Goal: Task Accomplishment & Management: Manage account settings

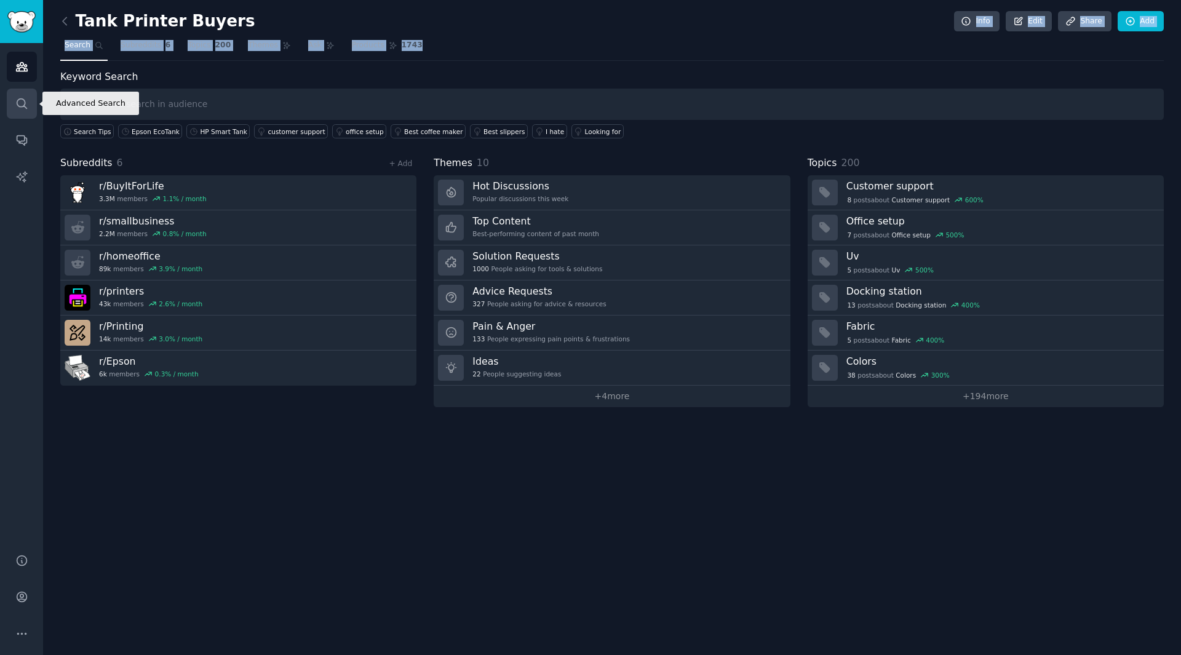
click at [18, 103] on icon "Sidebar" at bounding box center [21, 103] width 13 height 13
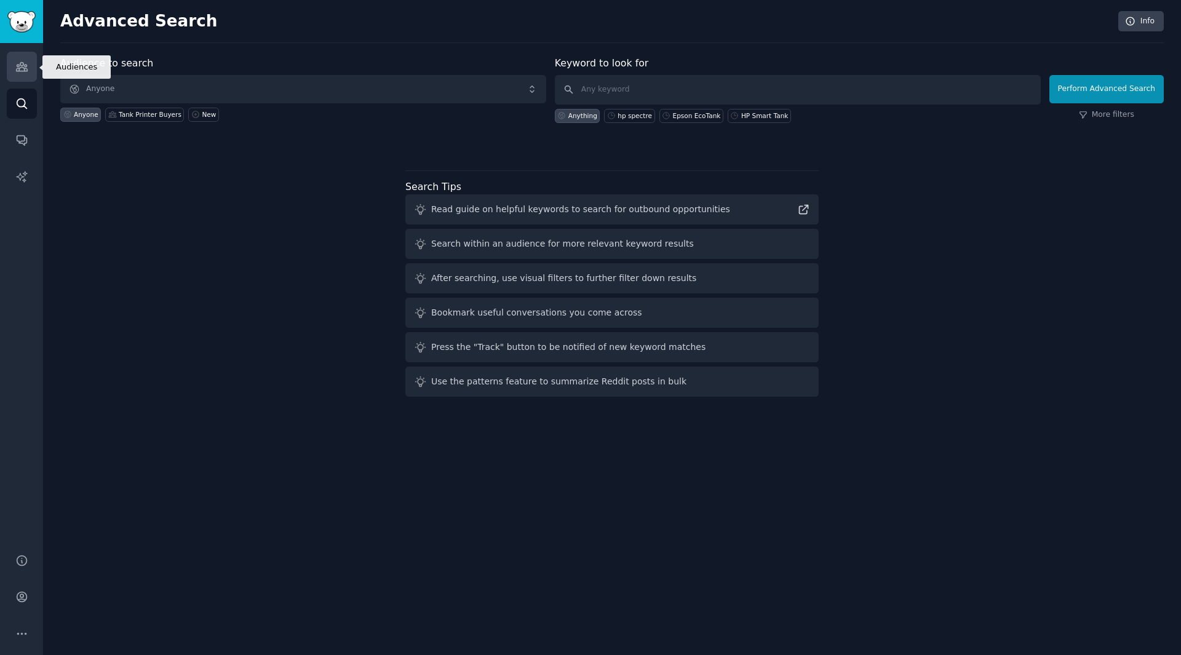
click at [26, 73] on icon "Sidebar" at bounding box center [21, 66] width 13 height 13
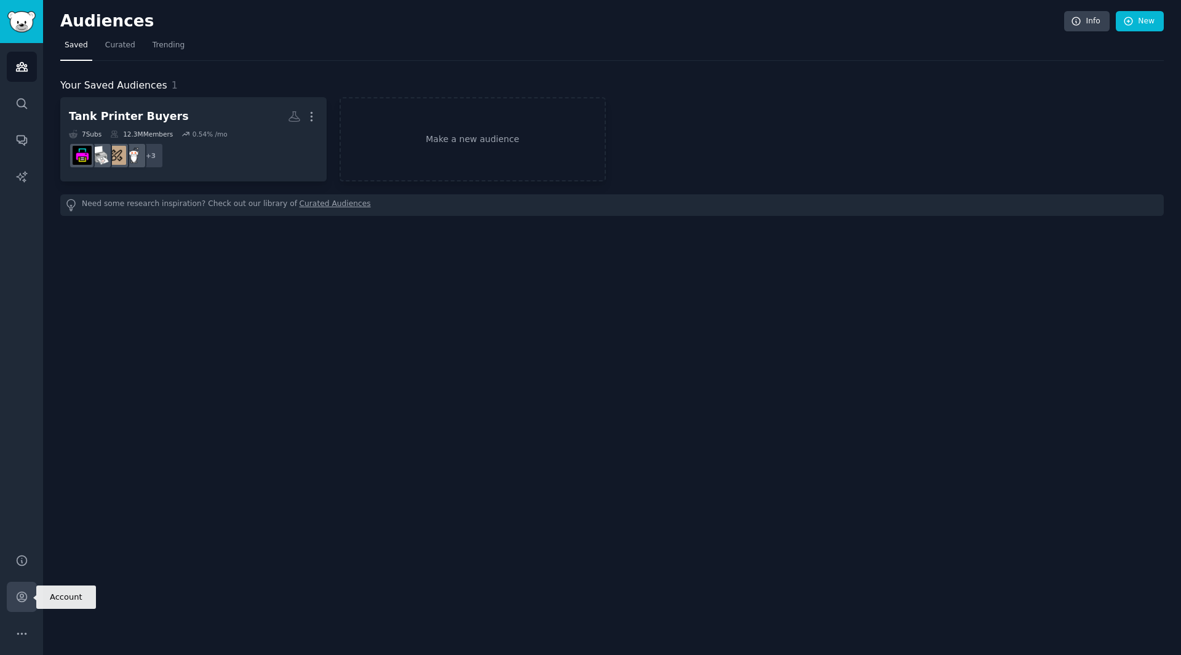
click at [22, 597] on icon "Sidebar" at bounding box center [22, 597] width 10 height 10
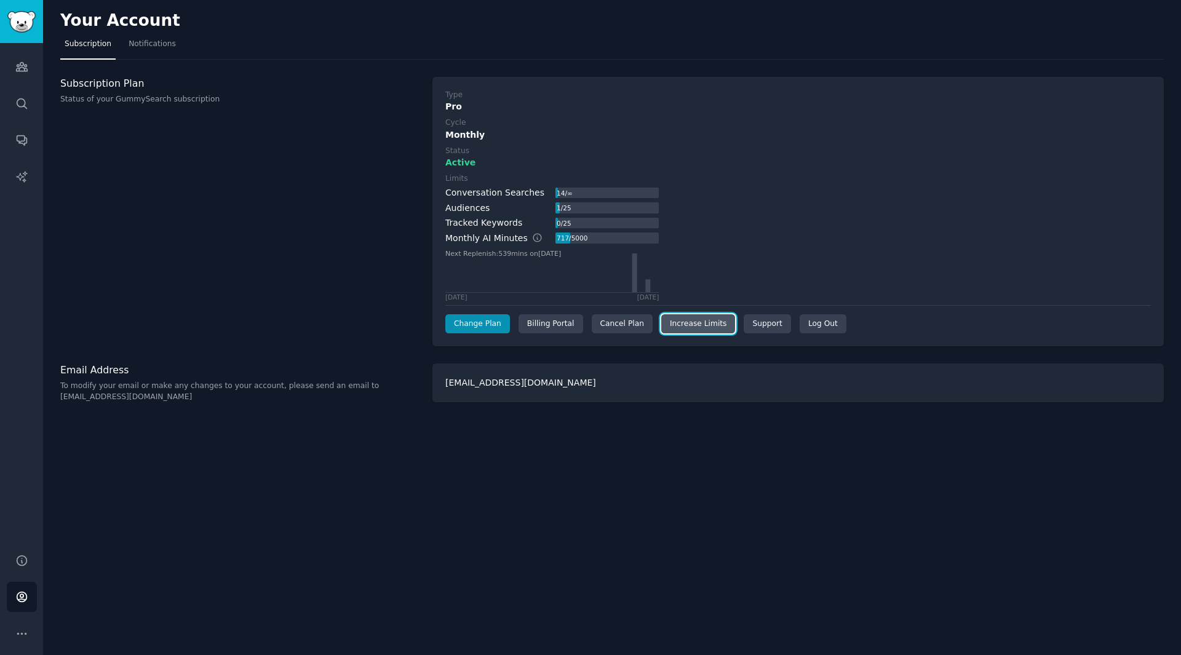
click at [663, 320] on link "Increase Limits" at bounding box center [698, 324] width 74 height 20
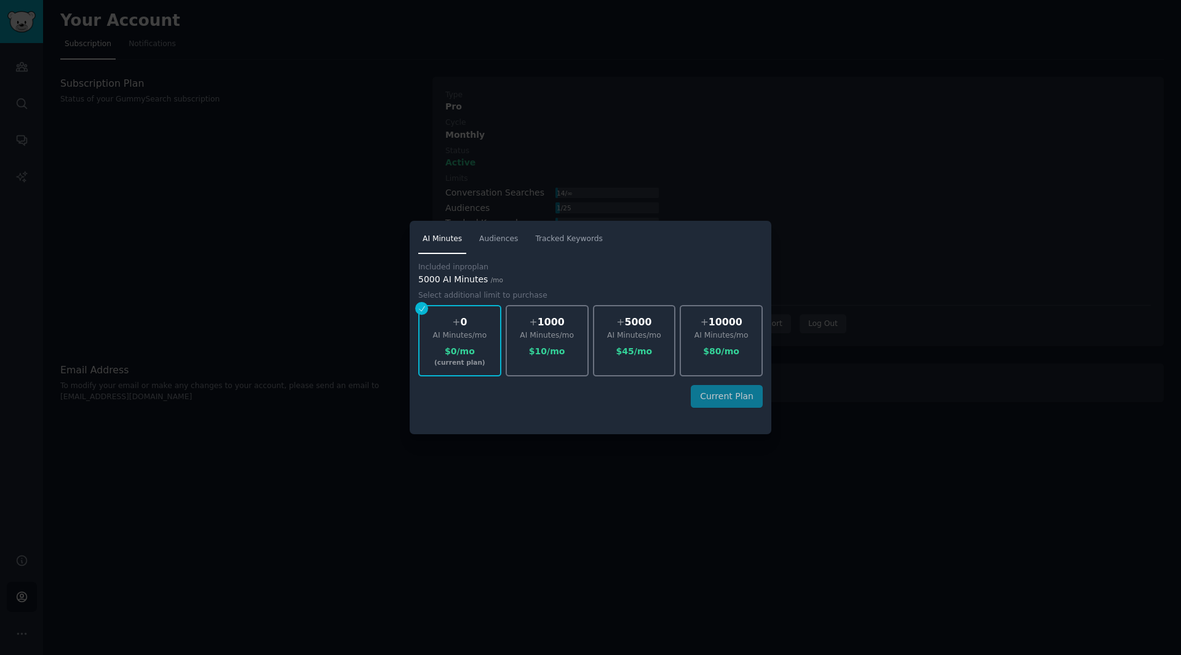
click at [881, 396] on div at bounding box center [590, 327] width 1181 height 655
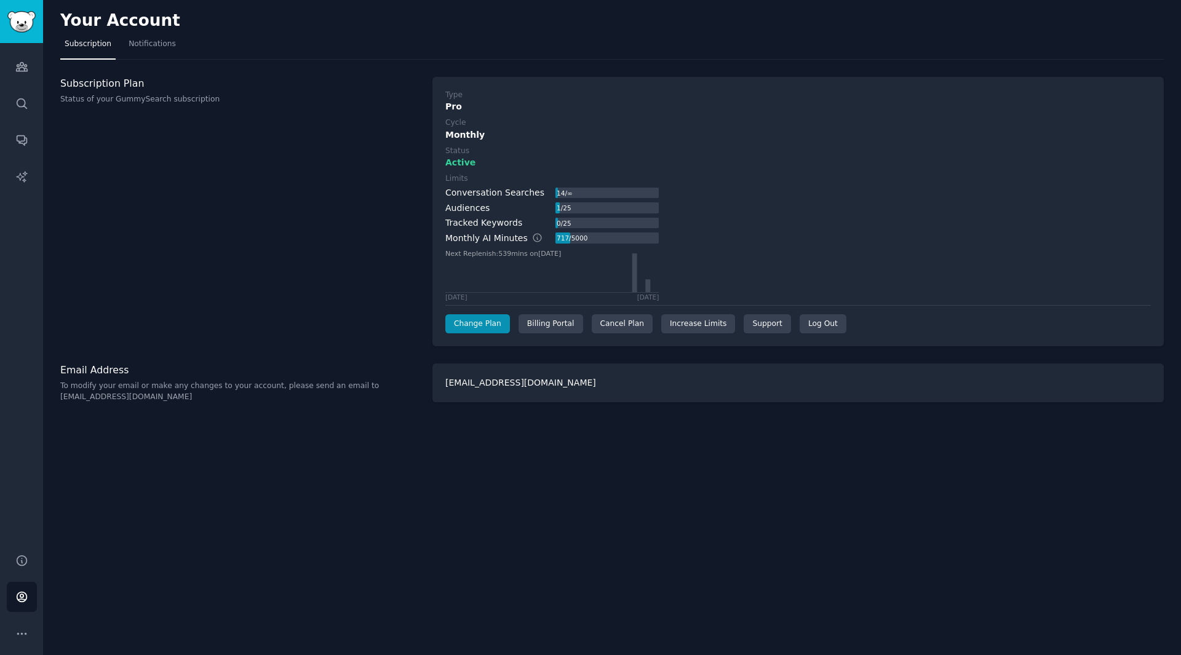
drag, startPoint x: 629, startPoint y: 411, endPoint x: 635, endPoint y: 430, distance: 20.0
click at [628, 411] on div "Your Account Subscription Notifications Subscription Plan Status of your GummyS…" at bounding box center [612, 327] width 1138 height 655
click at [730, 467] on div "Your Account Subscription Notifications Subscription Plan Status of your GummyS…" at bounding box center [612, 327] width 1138 height 655
click at [26, 71] on icon "Sidebar" at bounding box center [21, 67] width 11 height 9
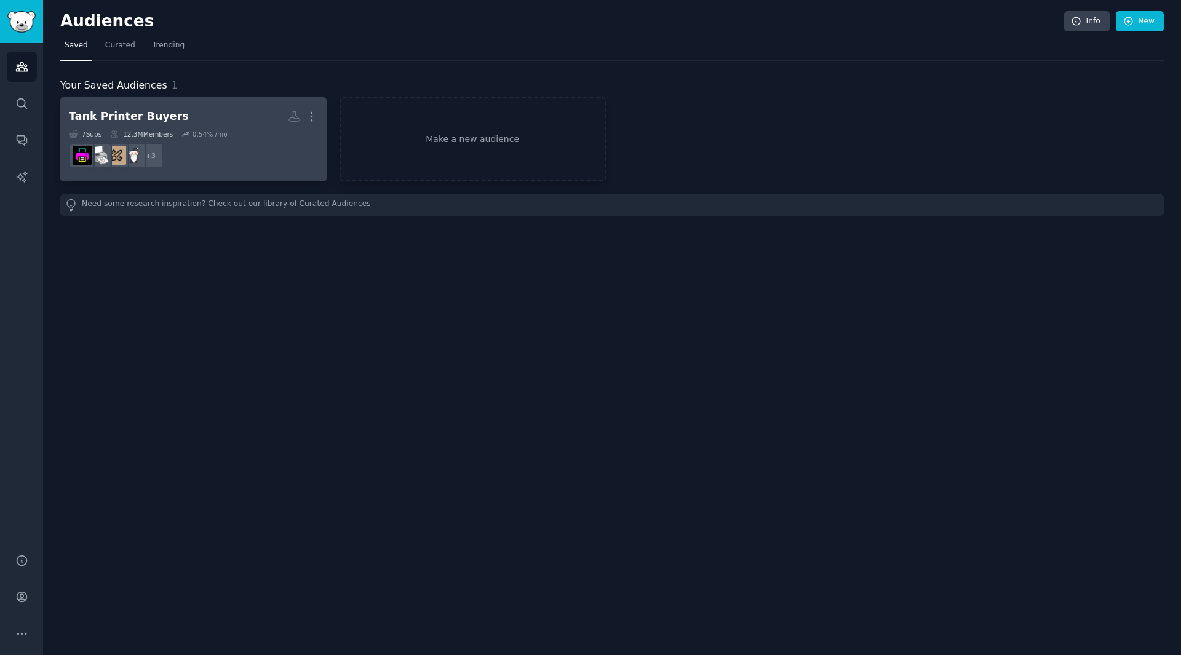
click at [234, 130] on div "7 Sub s 12.3M Members 0.54 % /mo" at bounding box center [193, 134] width 249 height 9
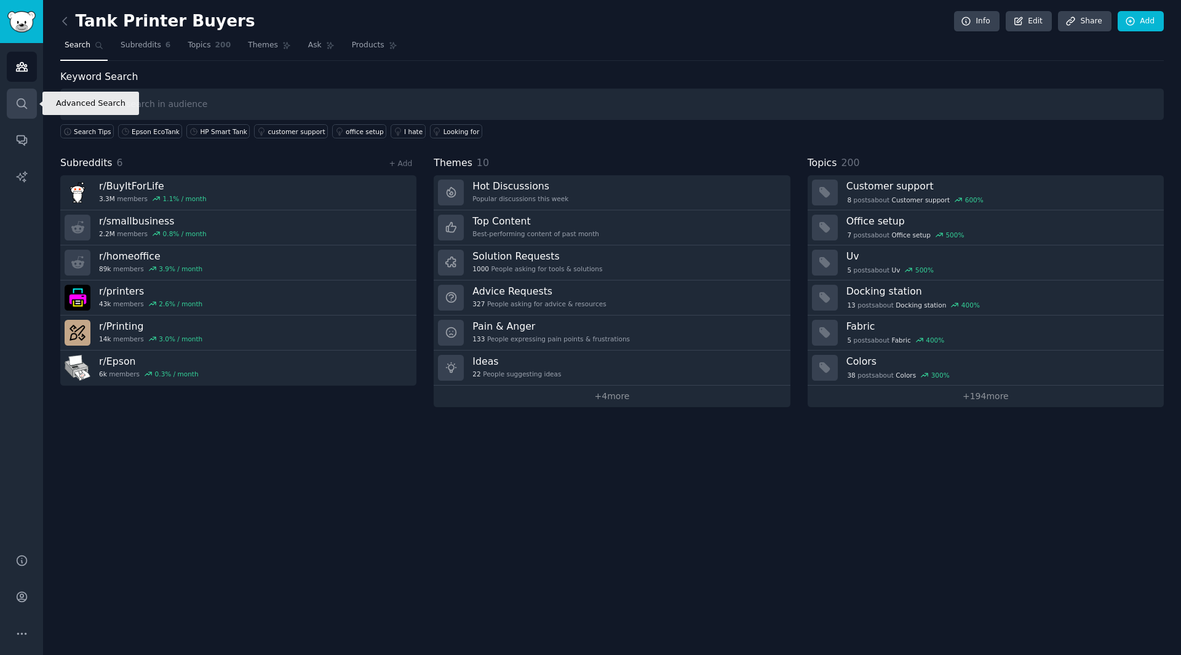
click at [25, 108] on icon "Sidebar" at bounding box center [21, 103] width 13 height 13
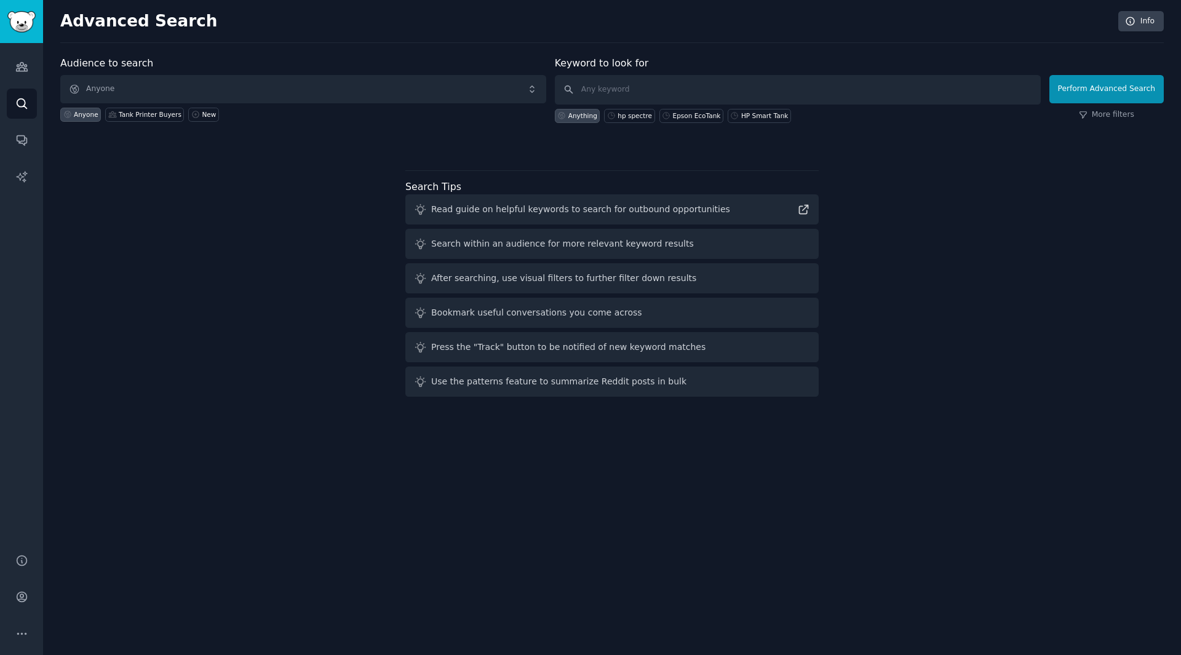
click at [627, 484] on div "Advanced Search Info Audience to search Anyone Anyone Tank Printer Buyers New K…" at bounding box center [612, 327] width 1138 height 655
click at [539, 510] on div "Advanced Search Info Audience to search Anyone Anyone Tank Printer Buyers New K…" at bounding box center [612, 327] width 1138 height 655
click at [919, 338] on div "Audience to search Anyone Anyone Tank Printer Buyers New Keyword to look for An…" at bounding box center [611, 229] width 1103 height 346
click at [319, 348] on div "Audience to search Anyone Anyone Tank Printer Buyers New Keyword to look for An…" at bounding box center [611, 229] width 1103 height 346
